Goal: Use online tool/utility: Utilize a website feature to perform a specific function

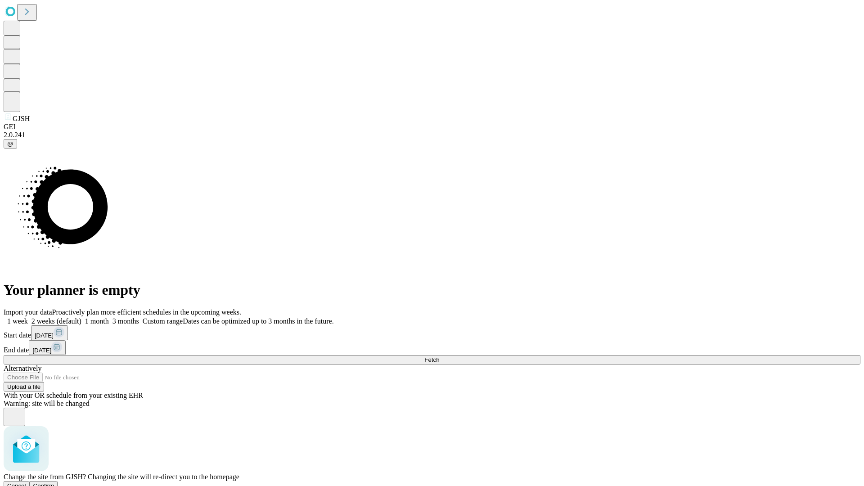
click at [54, 483] on span "Confirm" at bounding box center [43, 486] width 21 height 7
click at [81, 317] on label "2 weeks (default)" at bounding box center [55, 321] width 54 height 8
click at [439, 357] on span "Fetch" at bounding box center [432, 360] width 15 height 7
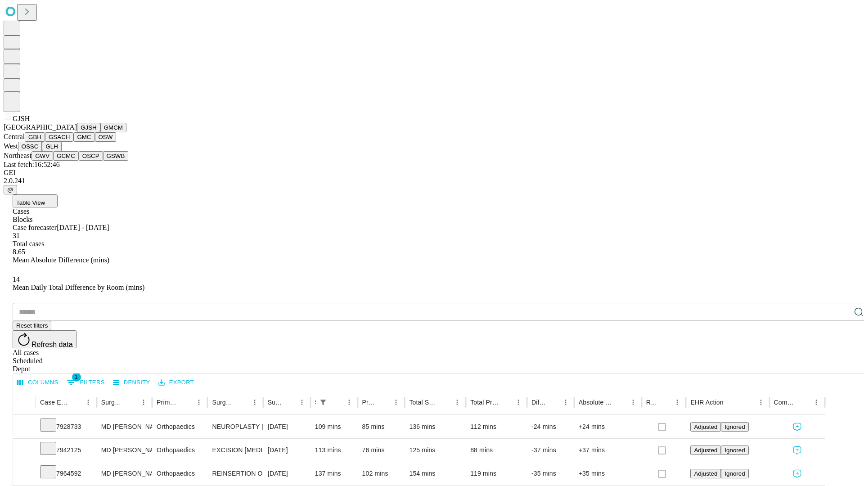
click at [100, 132] on button "GMCM" at bounding box center [113, 127] width 26 height 9
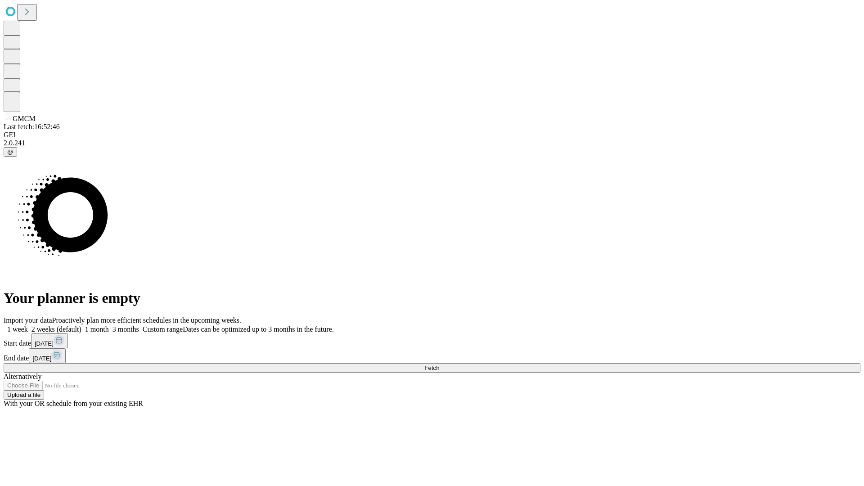
click at [81, 325] on label "2 weeks (default)" at bounding box center [55, 329] width 54 height 8
click at [439, 365] on span "Fetch" at bounding box center [432, 368] width 15 height 7
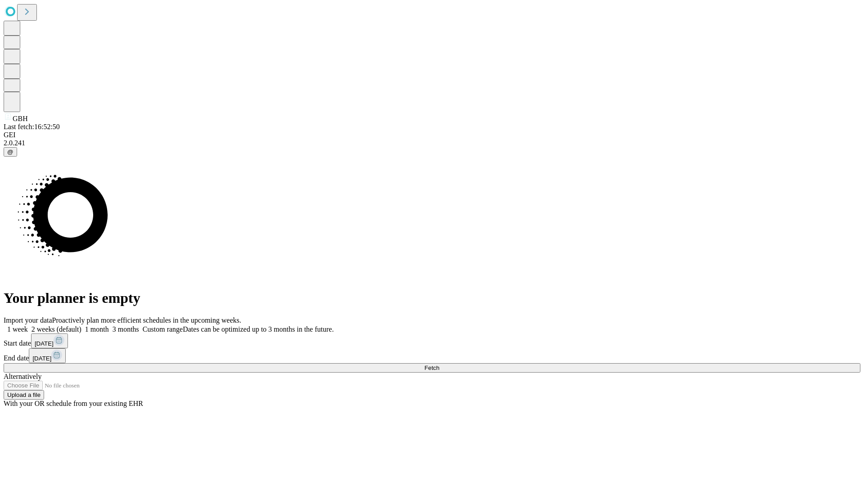
click at [81, 325] on label "2 weeks (default)" at bounding box center [55, 329] width 54 height 8
click at [439, 365] on span "Fetch" at bounding box center [432, 368] width 15 height 7
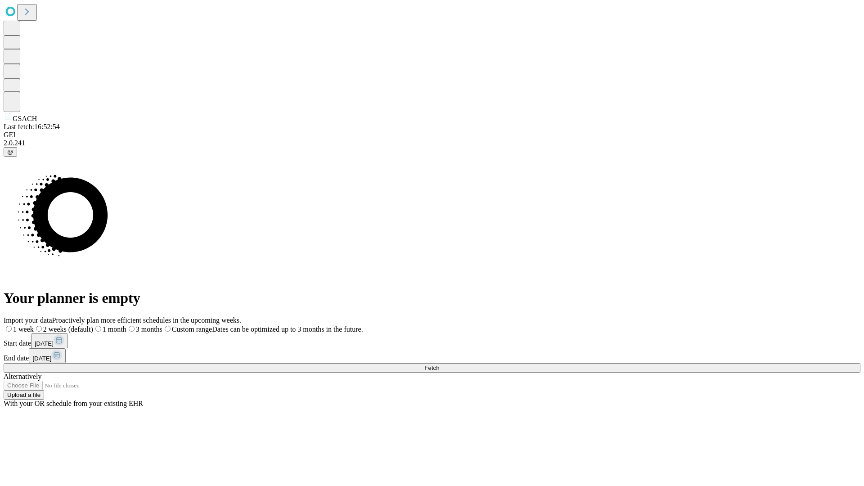
click at [439, 365] on span "Fetch" at bounding box center [432, 368] width 15 height 7
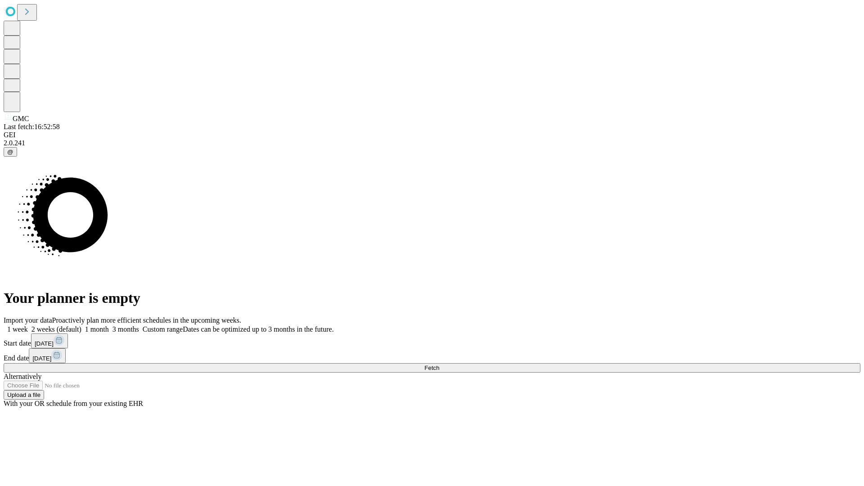
click at [81, 325] on label "2 weeks (default)" at bounding box center [55, 329] width 54 height 8
click at [439, 365] on span "Fetch" at bounding box center [432, 368] width 15 height 7
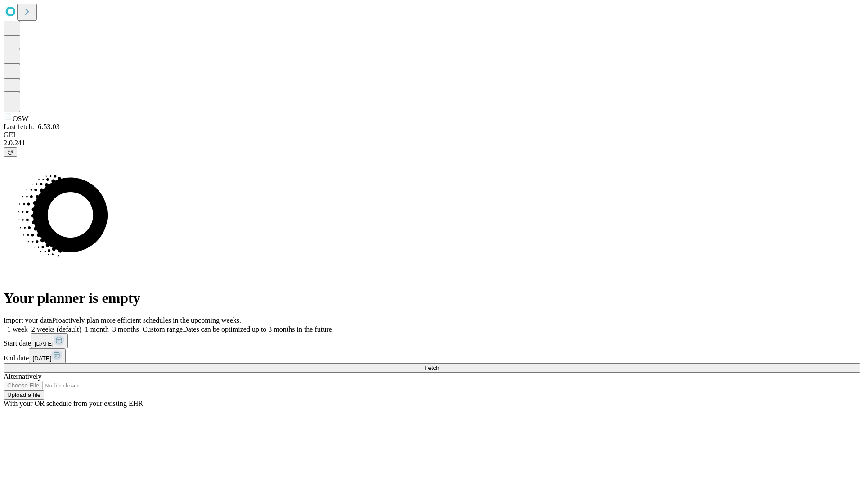
click at [81, 325] on label "2 weeks (default)" at bounding box center [55, 329] width 54 height 8
click at [439, 365] on span "Fetch" at bounding box center [432, 368] width 15 height 7
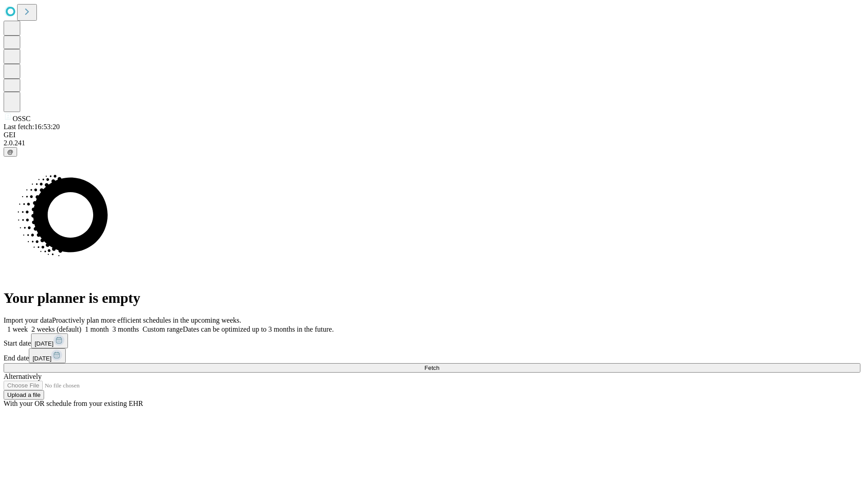
click at [81, 325] on label "2 weeks (default)" at bounding box center [55, 329] width 54 height 8
click at [439, 365] on span "Fetch" at bounding box center [432, 368] width 15 height 7
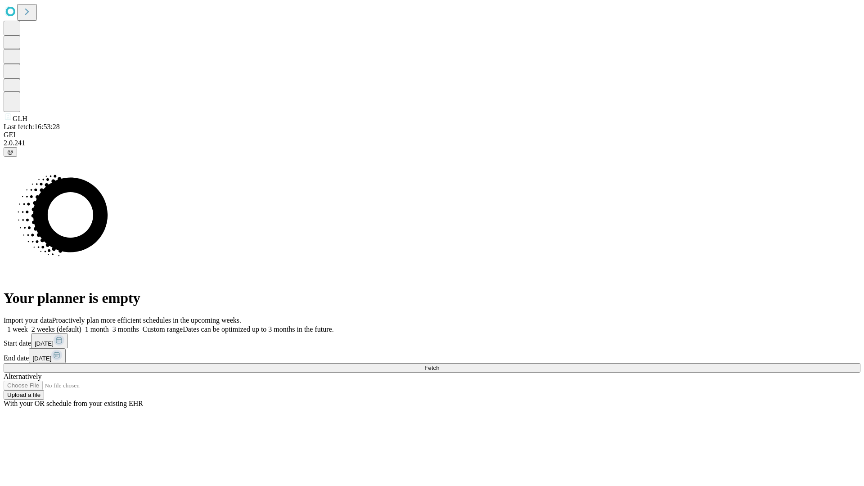
click at [81, 325] on label "2 weeks (default)" at bounding box center [55, 329] width 54 height 8
click at [439, 365] on span "Fetch" at bounding box center [432, 368] width 15 height 7
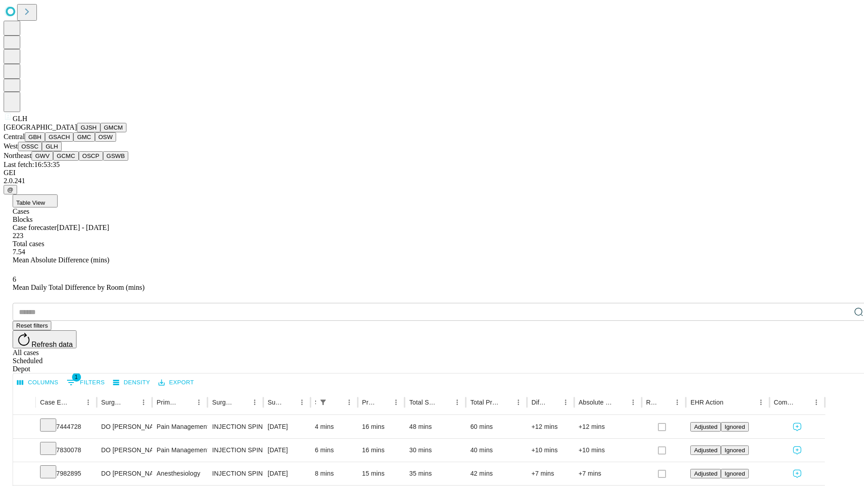
click at [53, 161] on button "GWV" at bounding box center [43, 155] width 22 height 9
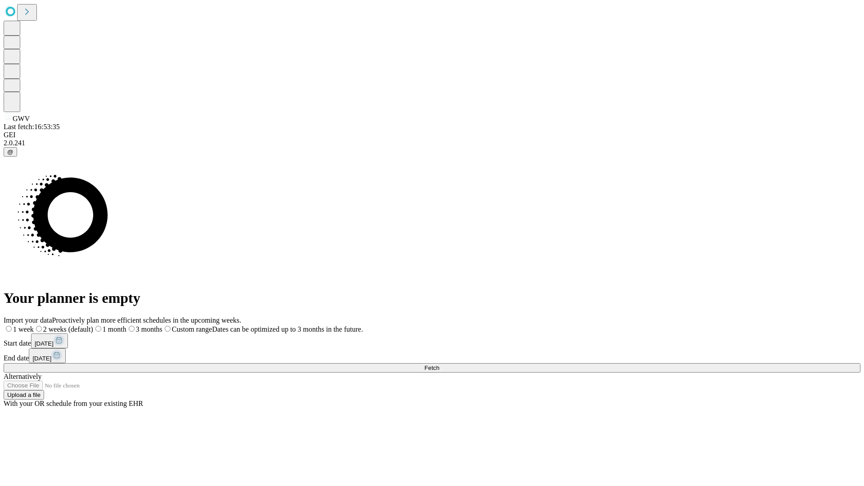
click at [93, 325] on label "2 weeks (default)" at bounding box center [63, 329] width 59 height 8
click at [439, 365] on span "Fetch" at bounding box center [432, 368] width 15 height 7
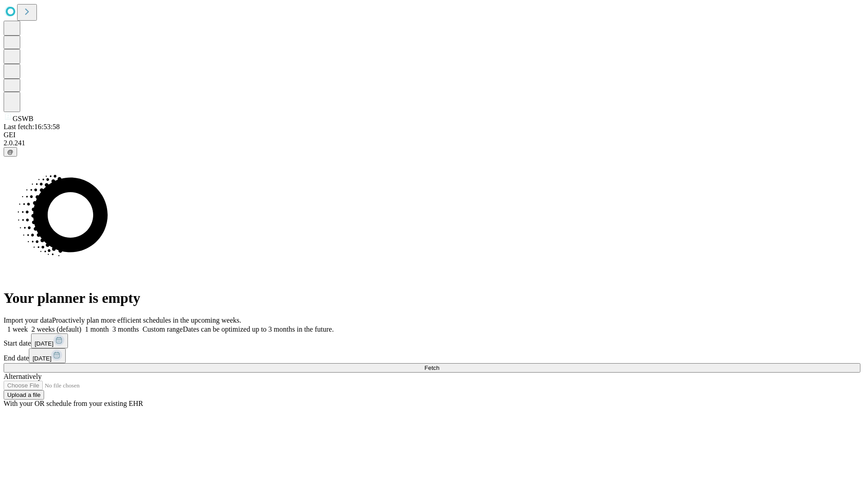
click at [81, 325] on label "2 weeks (default)" at bounding box center [55, 329] width 54 height 8
click at [439, 365] on span "Fetch" at bounding box center [432, 368] width 15 height 7
